Goal: Obtain resource: Download file/media

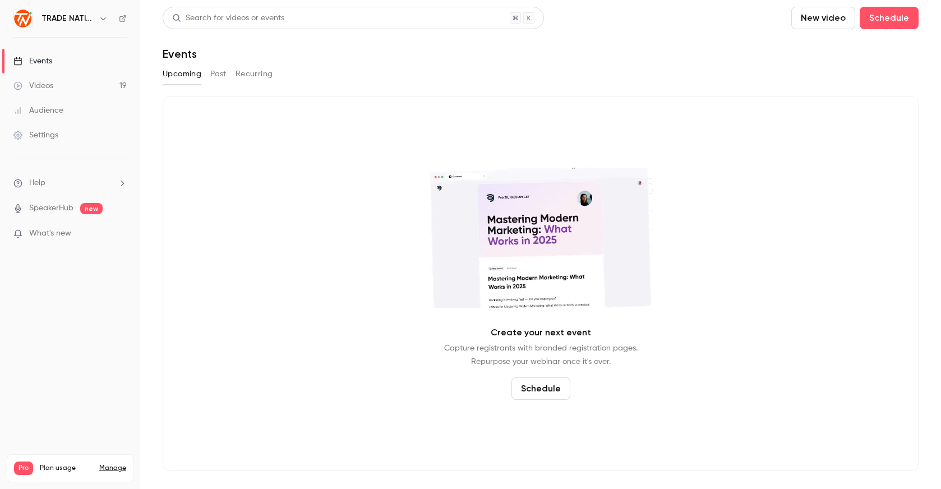
click at [44, 65] on div "Events" at bounding box center [32, 61] width 39 height 11
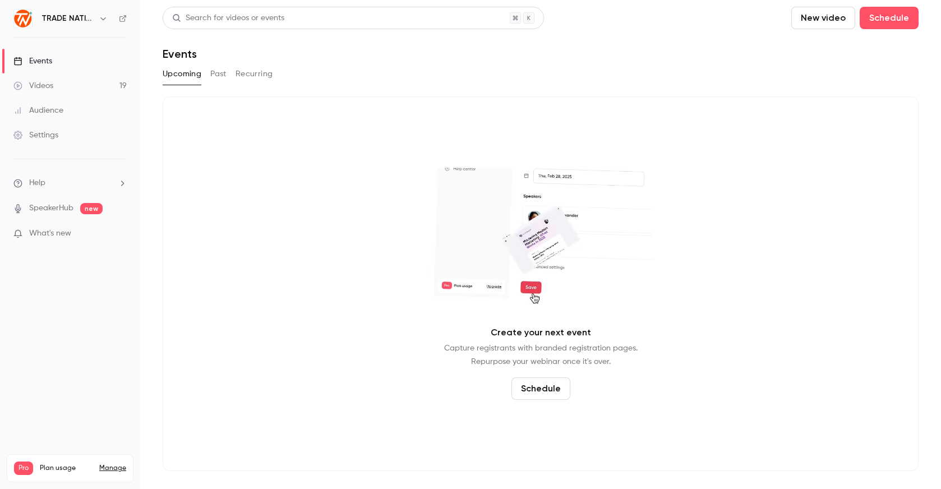
click at [220, 76] on button "Past" at bounding box center [218, 74] width 16 height 18
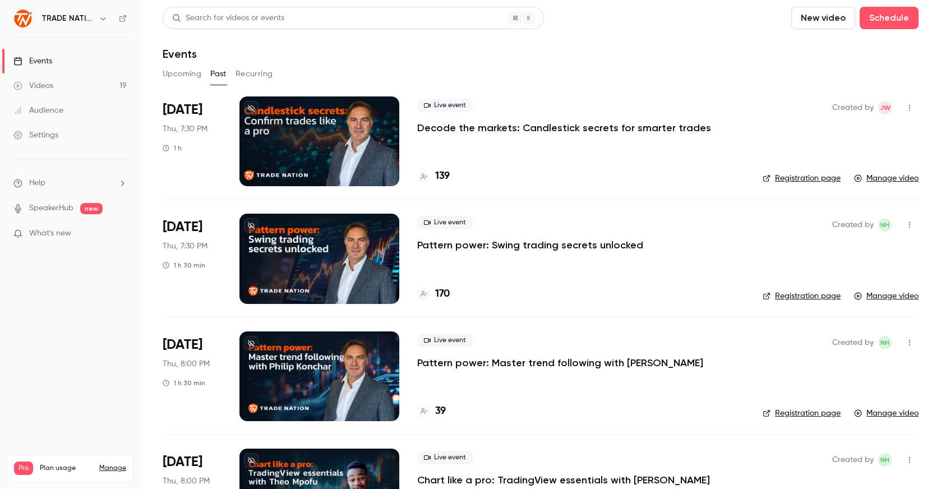
click at [449, 130] on p "Decode the markets: Candlestick secrets for smarter trades" at bounding box center [564, 127] width 294 height 13
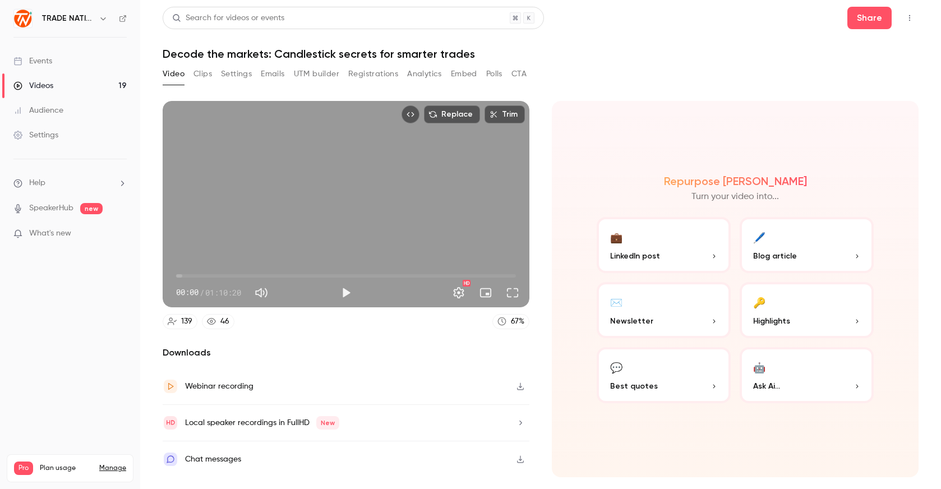
click at [220, 322] on div "46" at bounding box center [224, 322] width 9 height 12
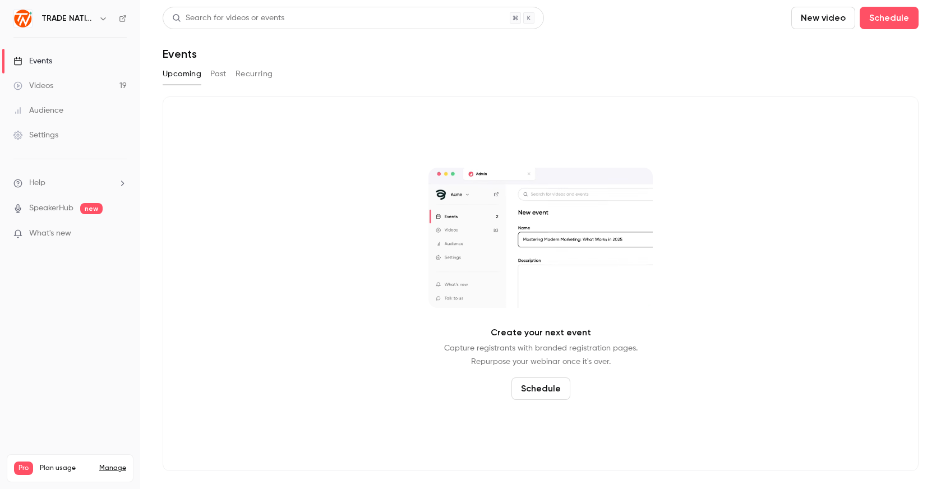
click at [68, 63] on link "Events" at bounding box center [70, 61] width 140 height 25
click at [216, 72] on button "Past" at bounding box center [218, 74] width 16 height 18
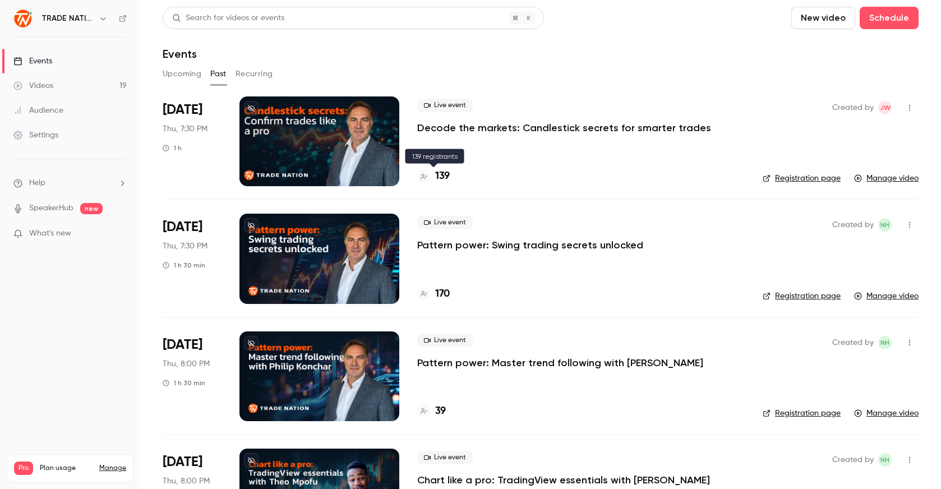
click at [444, 174] on h4 "139" at bounding box center [442, 176] width 15 height 15
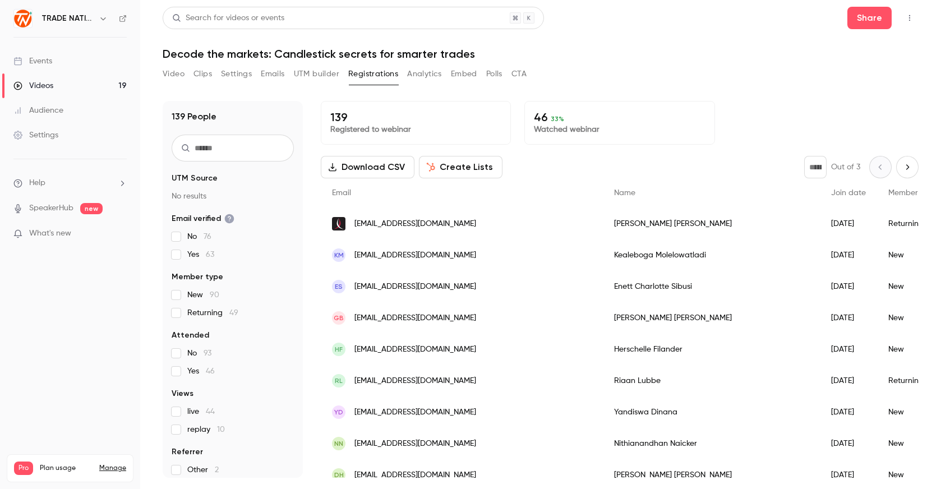
click at [391, 165] on button "Download CSV" at bounding box center [368, 167] width 94 height 22
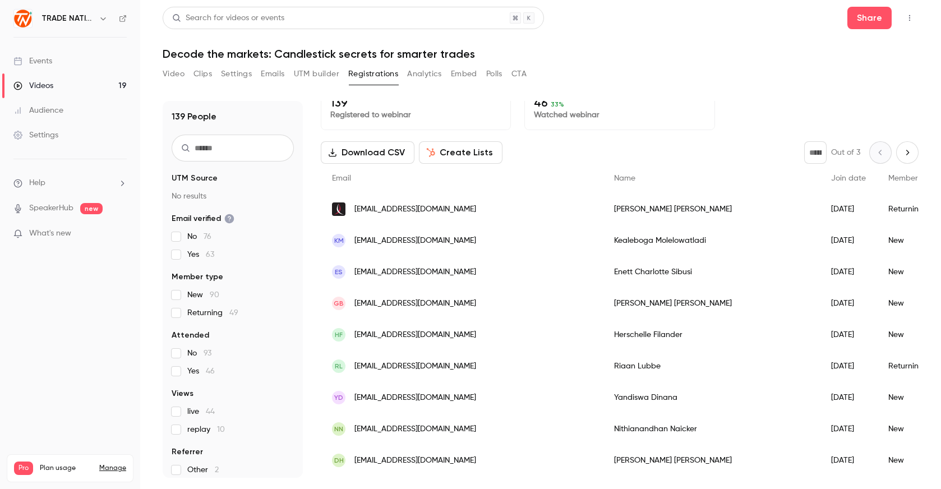
scroll to position [50, 0]
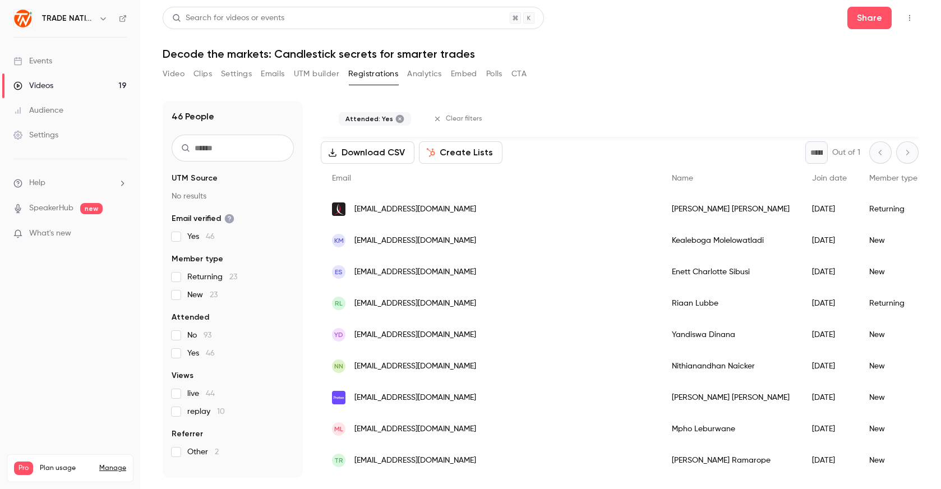
click at [399, 147] on button "Download CSV" at bounding box center [368, 152] width 94 height 22
click at [434, 156] on button "Create Lists" at bounding box center [461, 152] width 84 height 22
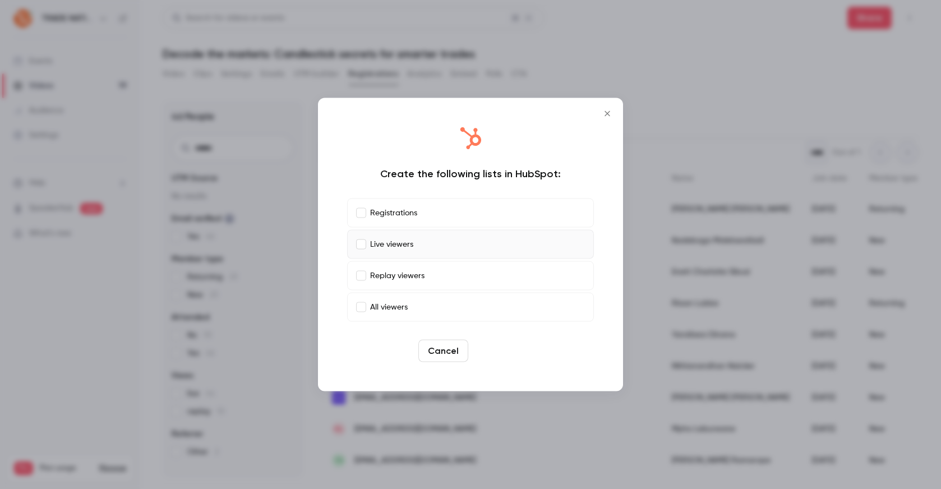
click at [503, 354] on button "Create" at bounding box center [498, 351] width 50 height 22
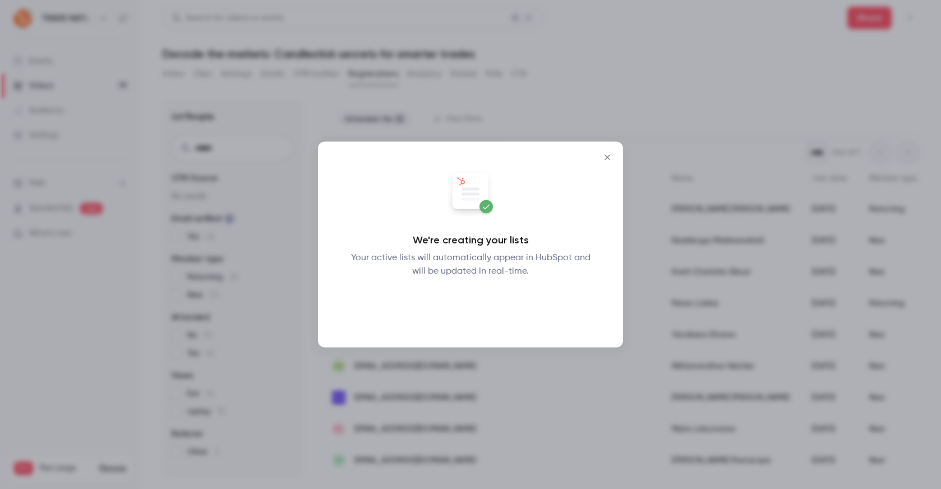
click at [460, 303] on button "Okay" at bounding box center [470, 307] width 41 height 22
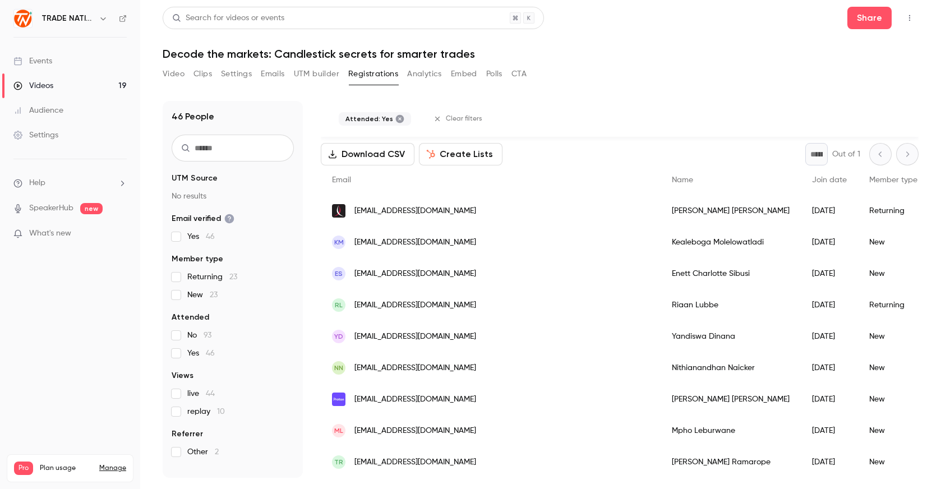
scroll to position [48, 0]
